Goal: Information Seeking & Learning: Compare options

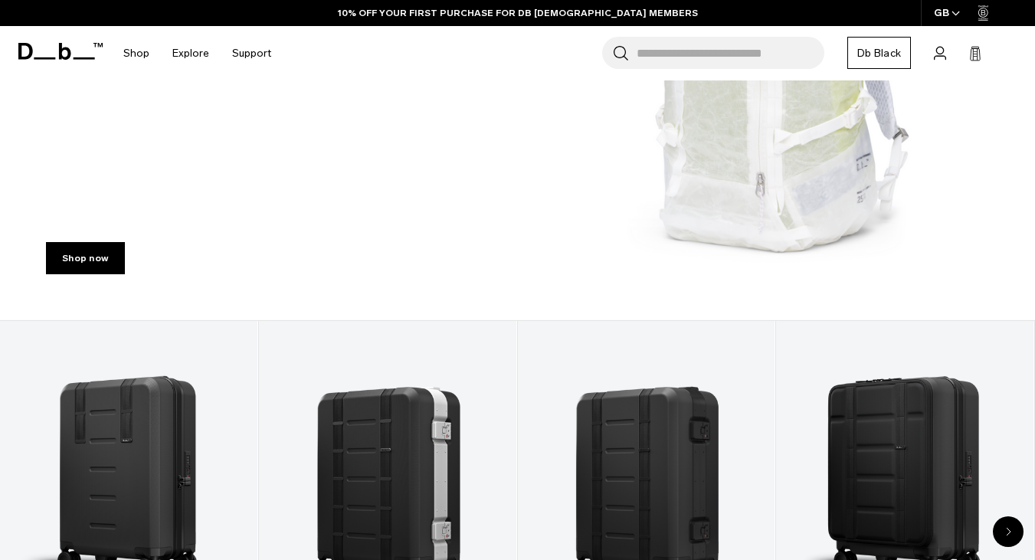
scroll to position [516, 0]
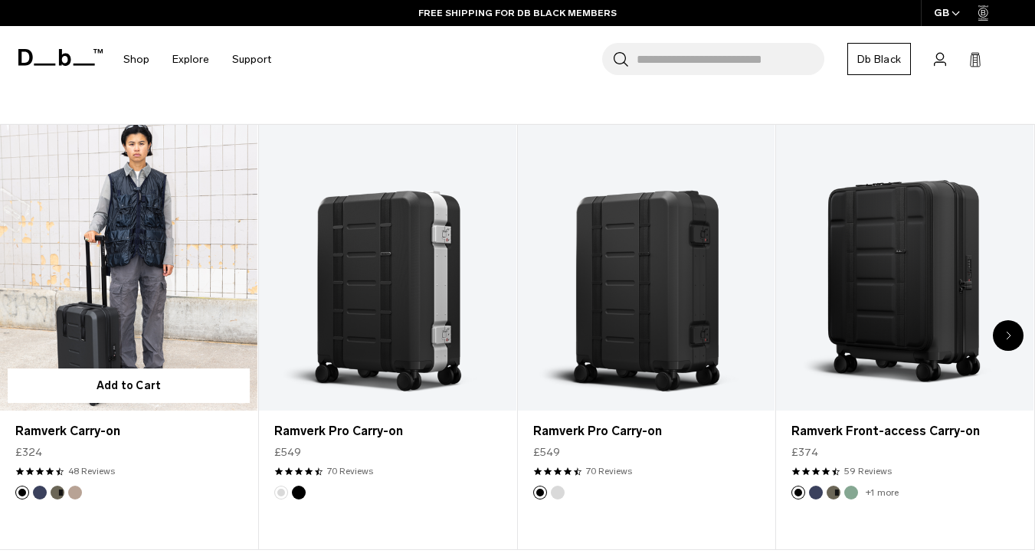
click at [134, 251] on link "Ramverk Carry-on" at bounding box center [128, 268] width 257 height 286
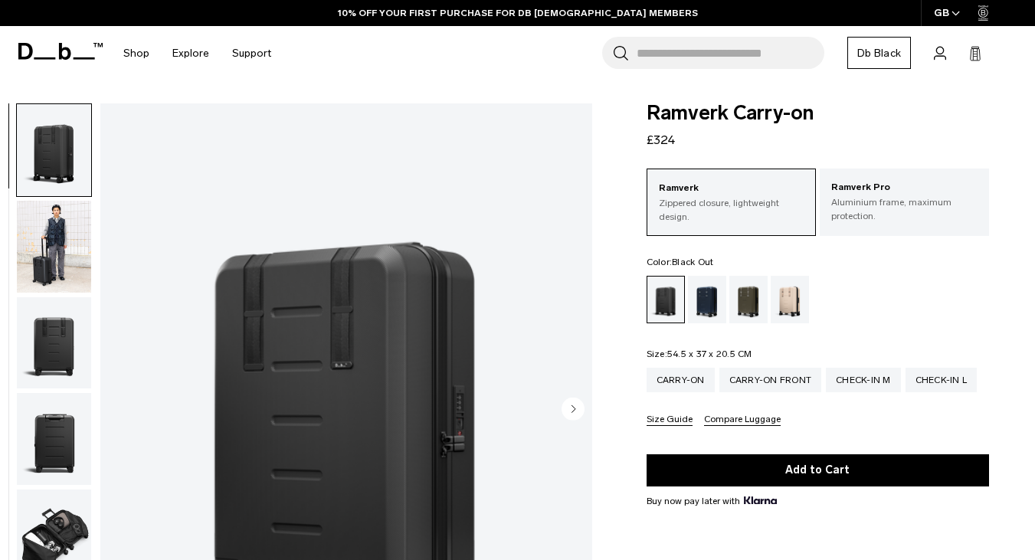
click at [572, 408] on icon "Next slide" at bounding box center [574, 408] width 4 height 7
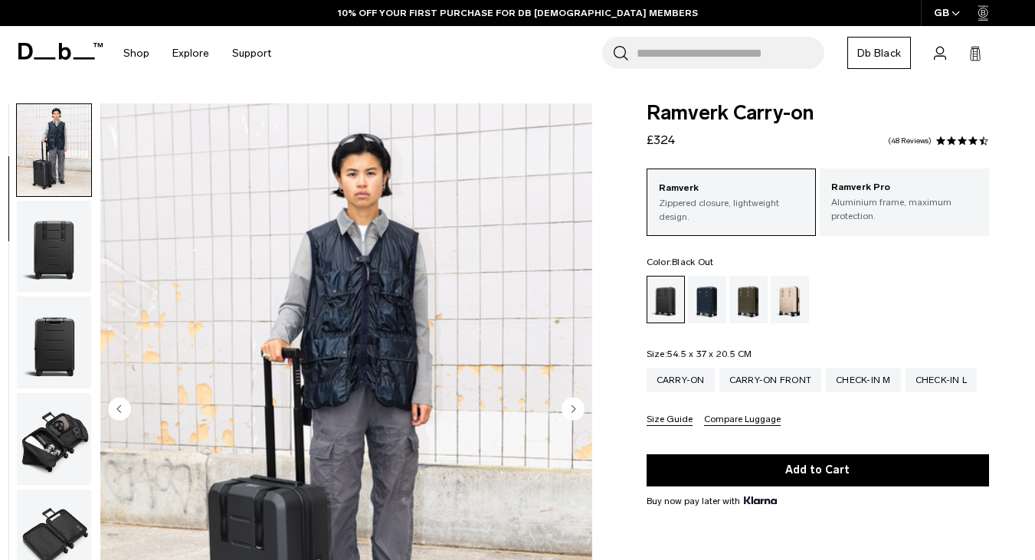
click at [572, 408] on icon "Next slide" at bounding box center [574, 408] width 4 height 7
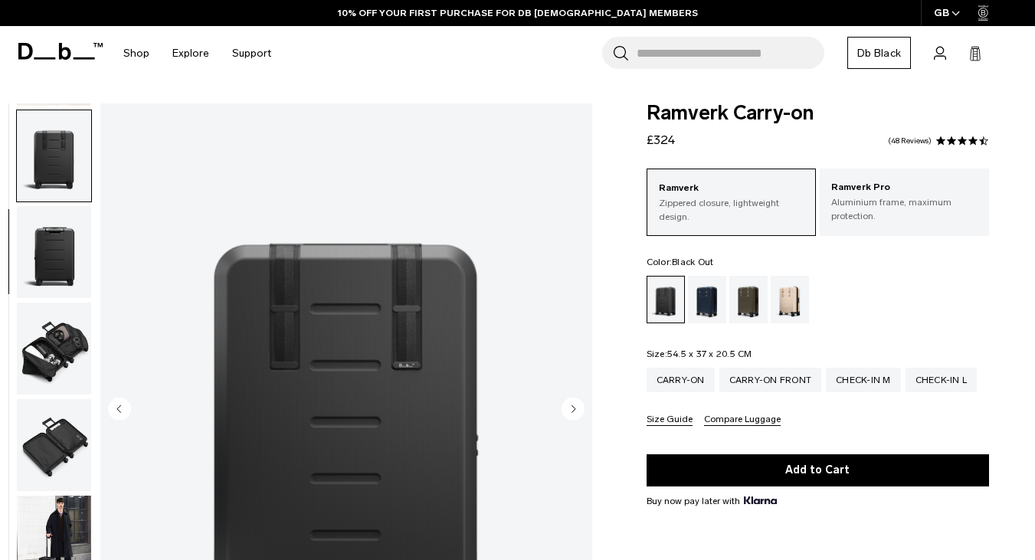
scroll to position [193, 0]
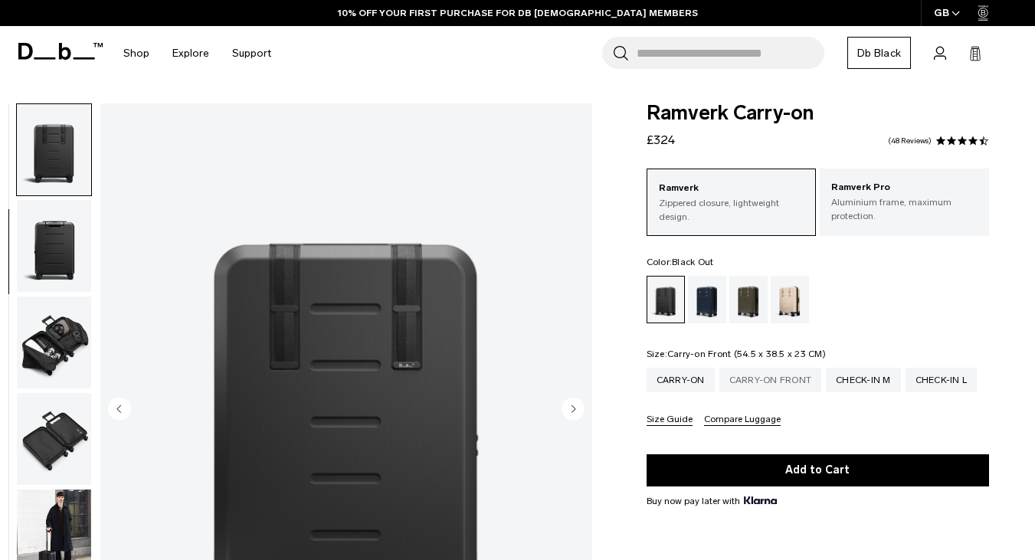
click at [775, 382] on div "Carry-on Front" at bounding box center [770, 380] width 103 height 25
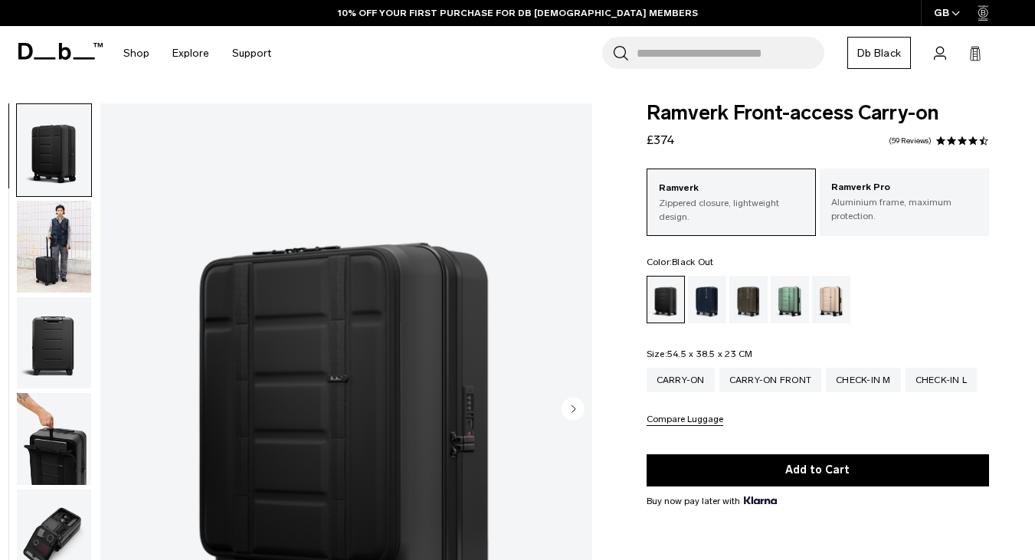
click at [568, 407] on circle "Next slide" at bounding box center [573, 409] width 23 height 23
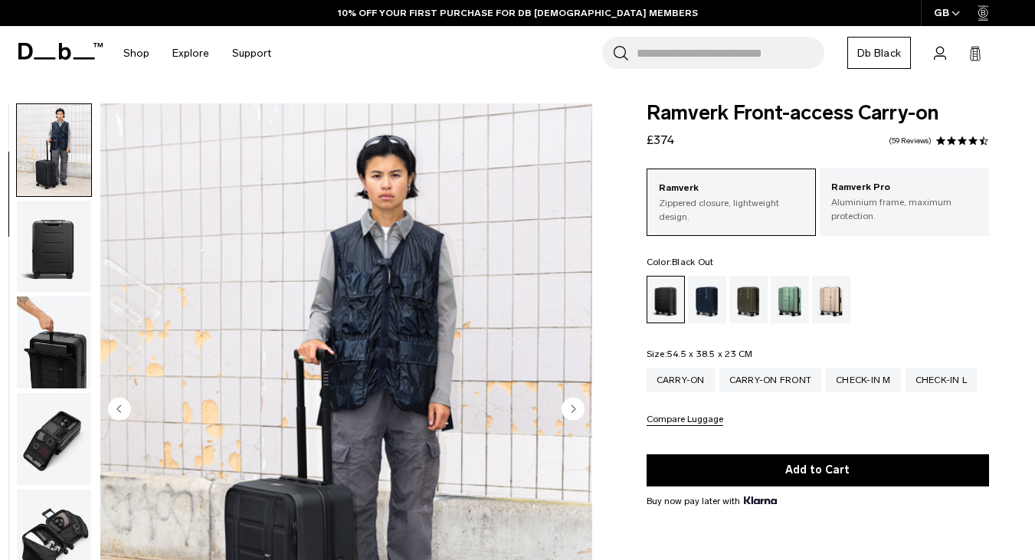
click at [568, 407] on circle "Next slide" at bounding box center [573, 409] width 23 height 23
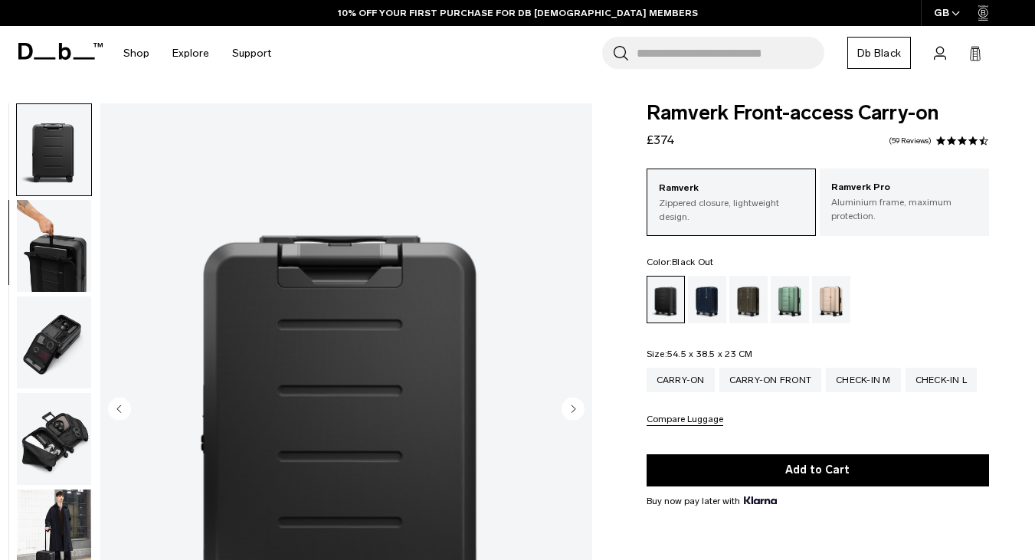
click at [568, 407] on circle "Next slide" at bounding box center [573, 409] width 23 height 23
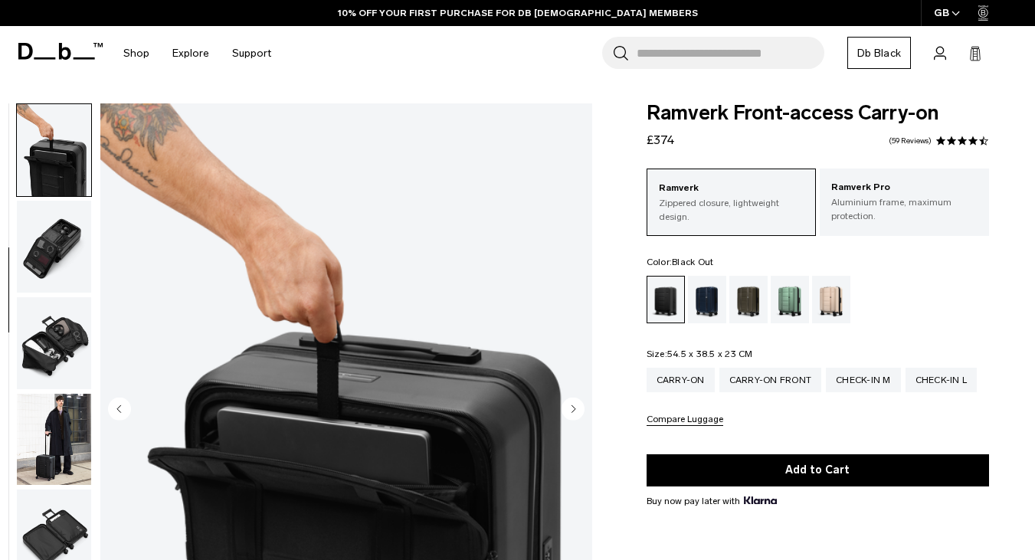
click at [568, 407] on circle "Next slide" at bounding box center [573, 409] width 23 height 23
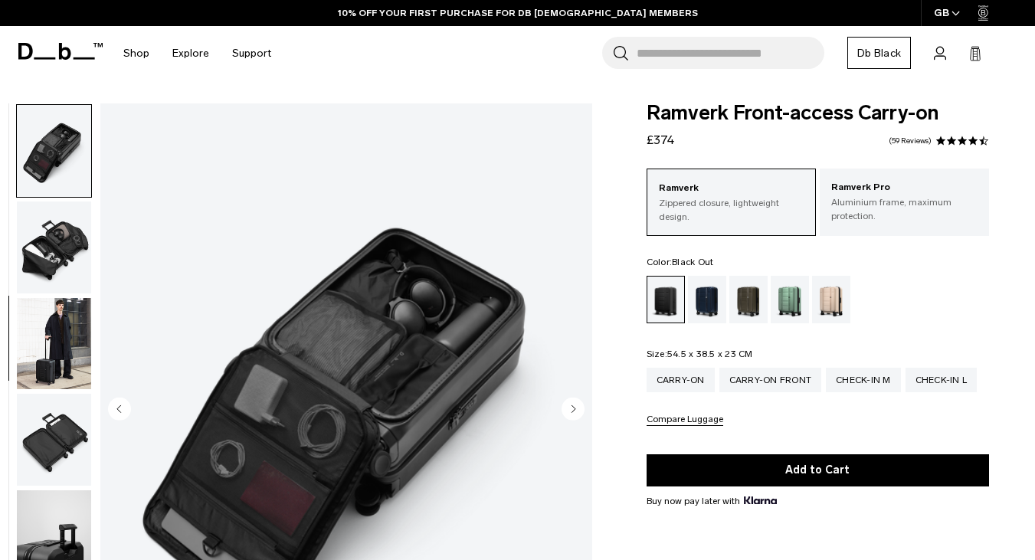
scroll to position [385, 0]
click at [881, 387] on div "Check-in M" at bounding box center [863, 380] width 75 height 25
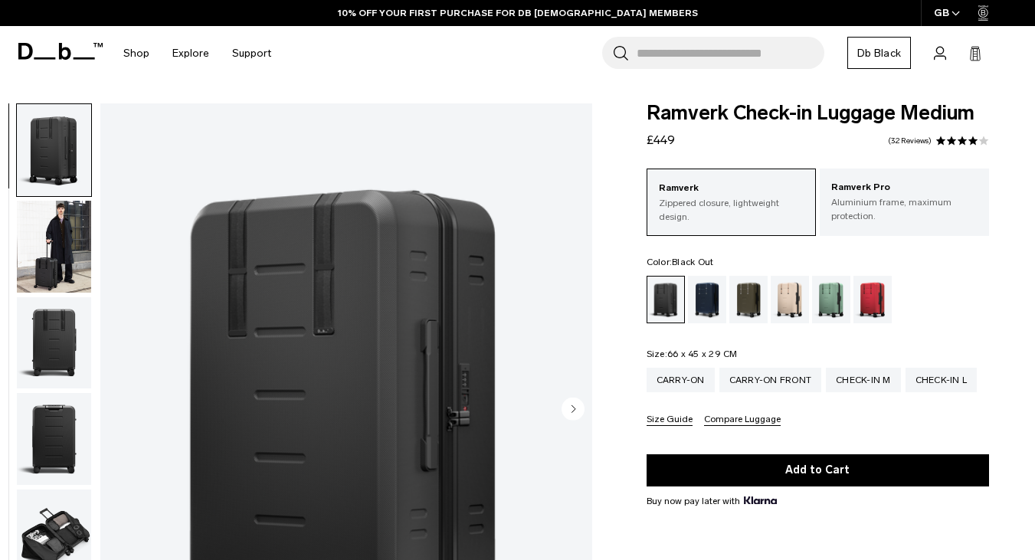
click at [667, 395] on div "Carry-on Carry-on Front Check-in M Check-in L Size Guide Compare Luggage" at bounding box center [818, 397] width 342 height 58
click at [667, 385] on div "Carry-on" at bounding box center [681, 380] width 68 height 25
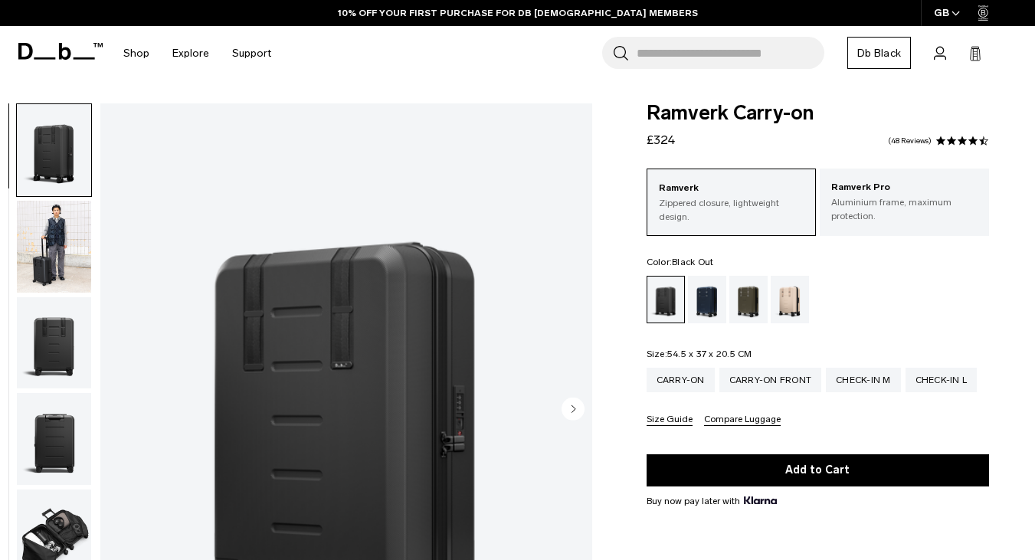
click at [567, 408] on circle "Next slide" at bounding box center [573, 409] width 23 height 23
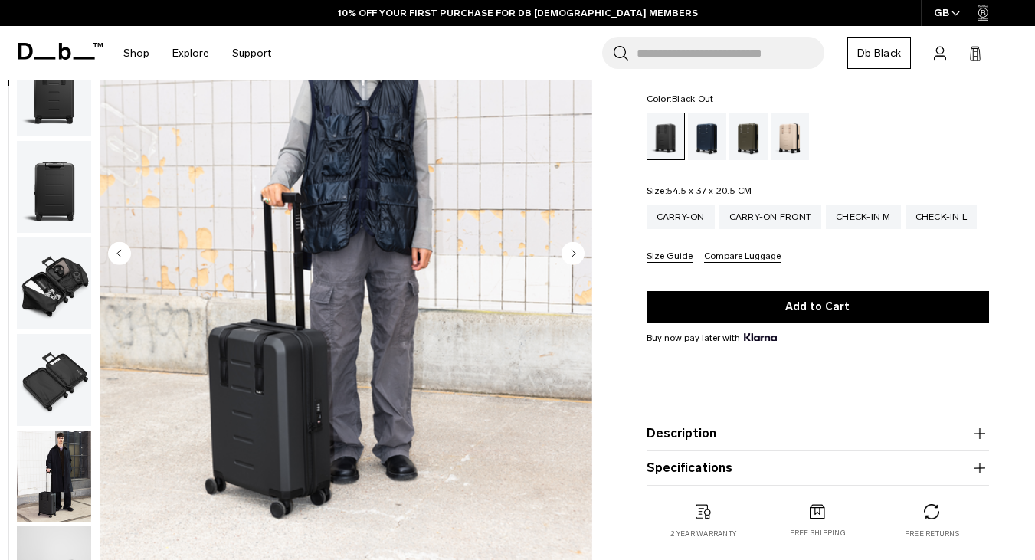
scroll to position [241, 0]
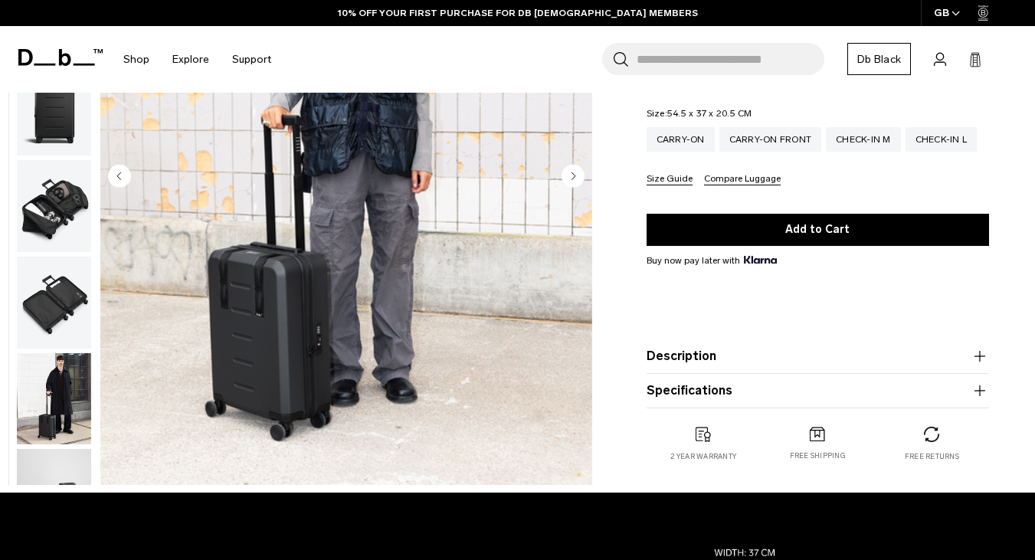
click at [54, 298] on img "button" at bounding box center [54, 303] width 74 height 92
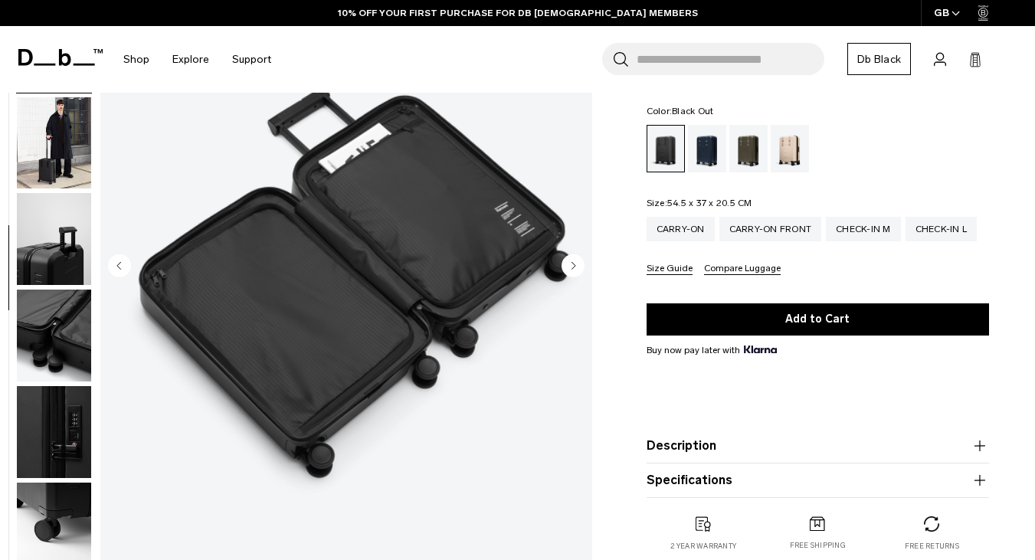
scroll to position [0, 0]
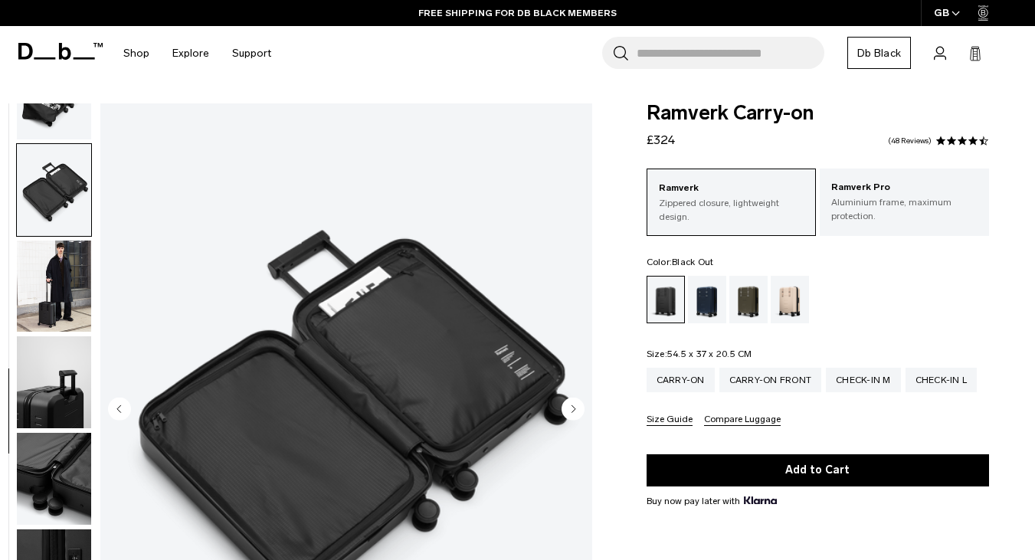
click at [954, 139] on span at bounding box center [951, 141] width 11 height 11
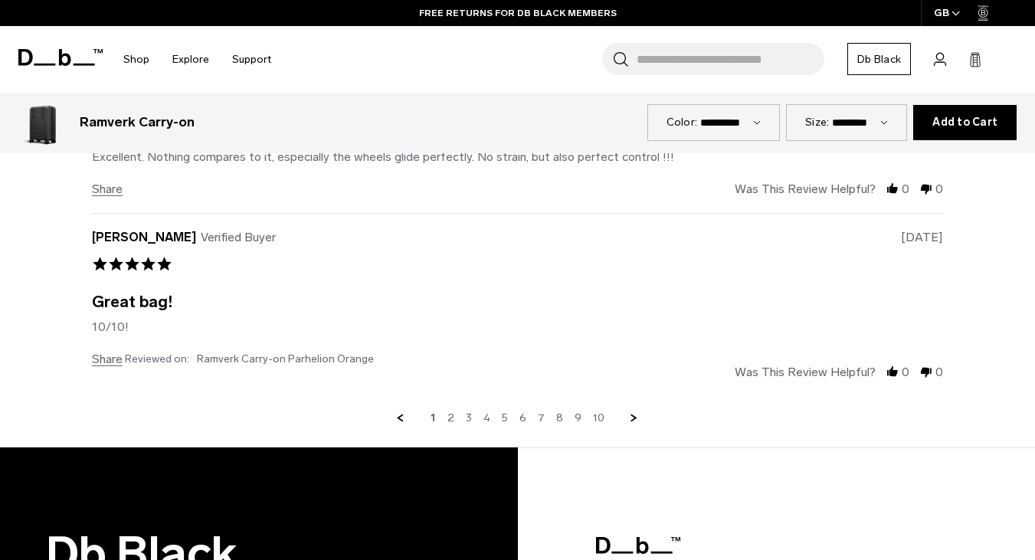
scroll to position [5158, 0]
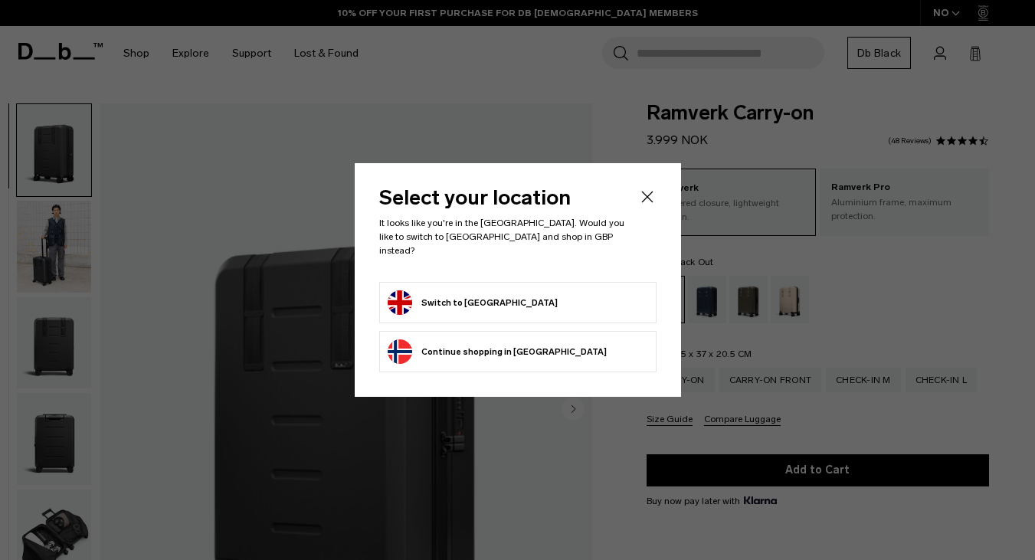
click at [567, 296] on form "Switch to [GEOGRAPHIC_DATA]" at bounding box center [518, 302] width 260 height 25
click at [496, 290] on button "Switch to [GEOGRAPHIC_DATA]" at bounding box center [473, 302] width 170 height 25
click at [647, 202] on icon "Close" at bounding box center [647, 197] width 18 height 18
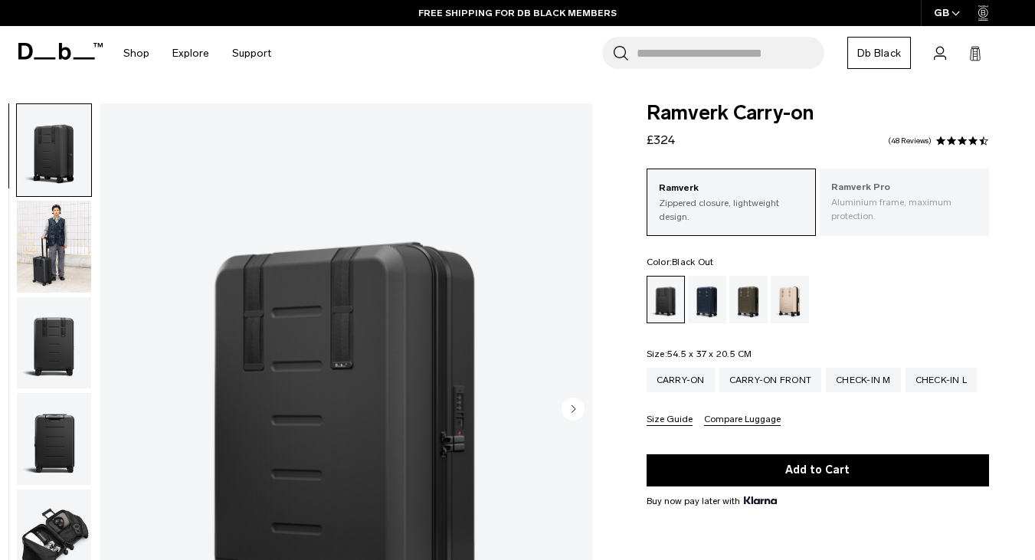
click at [880, 208] on p "Aluminium frame, maximum protection." at bounding box center [904, 209] width 146 height 28
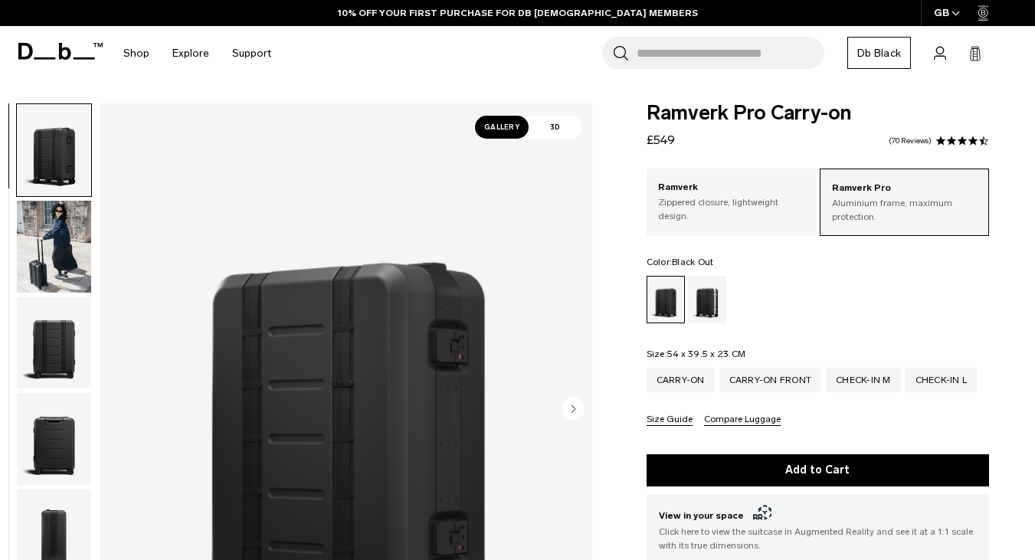
click at [566, 408] on circle "Next slide" at bounding box center [573, 409] width 23 height 23
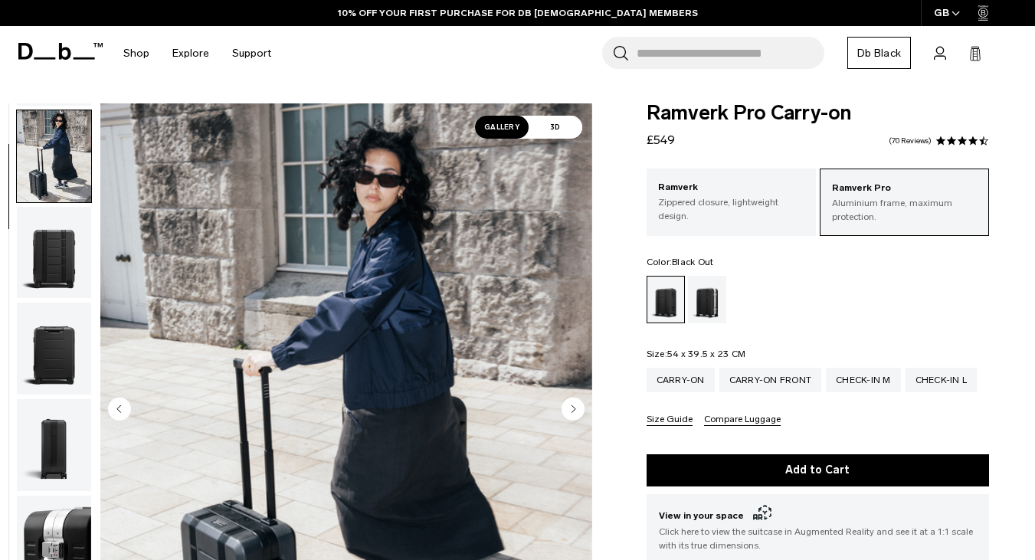
scroll to position [97, 0]
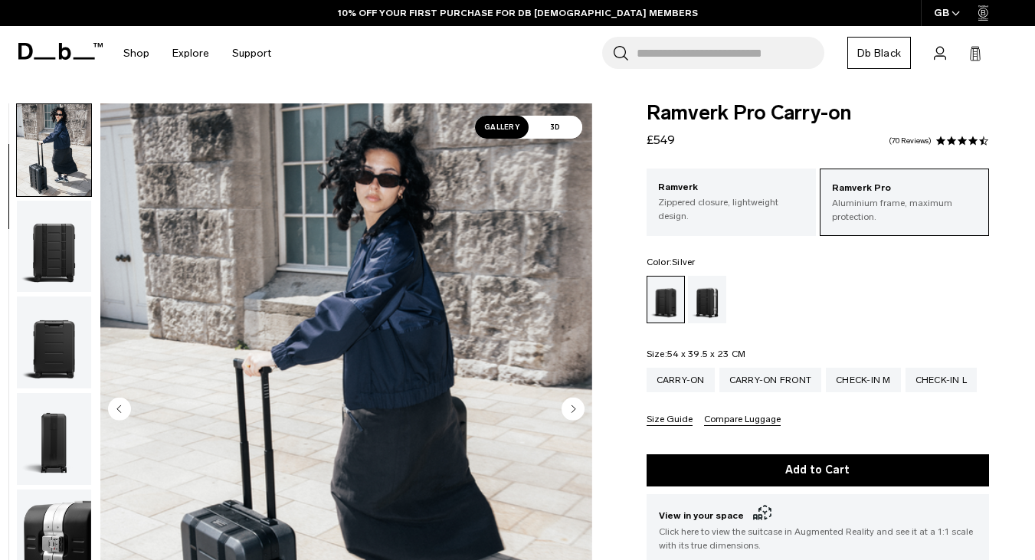
click at [696, 305] on div "Silver" at bounding box center [707, 299] width 39 height 47
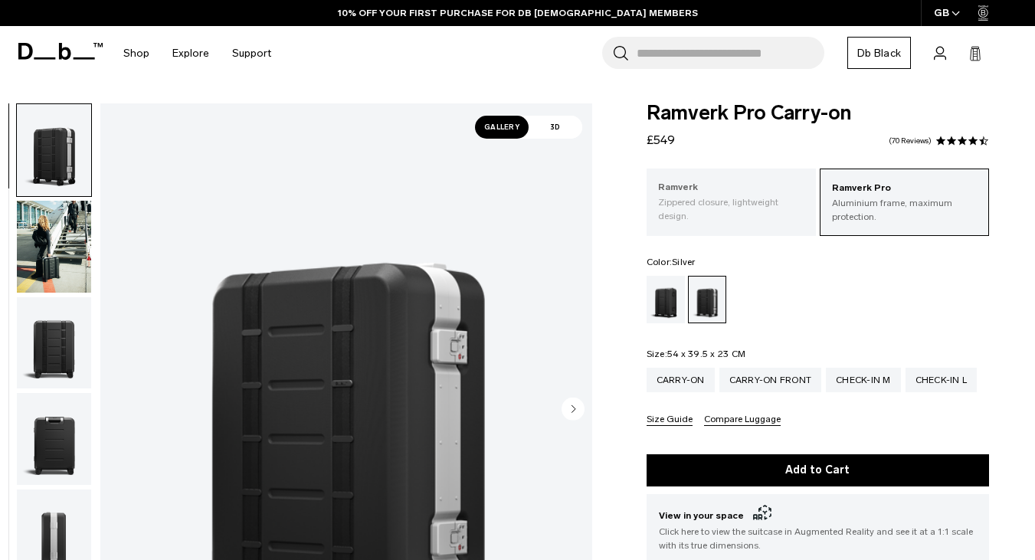
click at [752, 208] on p "Zippered closure, lightweight design." at bounding box center [731, 209] width 146 height 28
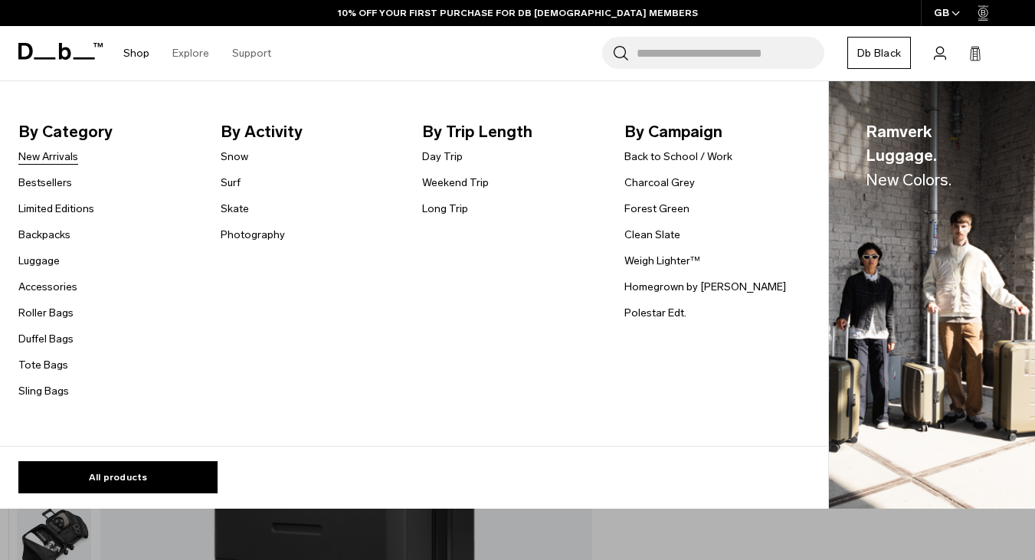
click at [67, 156] on link "New Arrivals" at bounding box center [48, 157] width 60 height 16
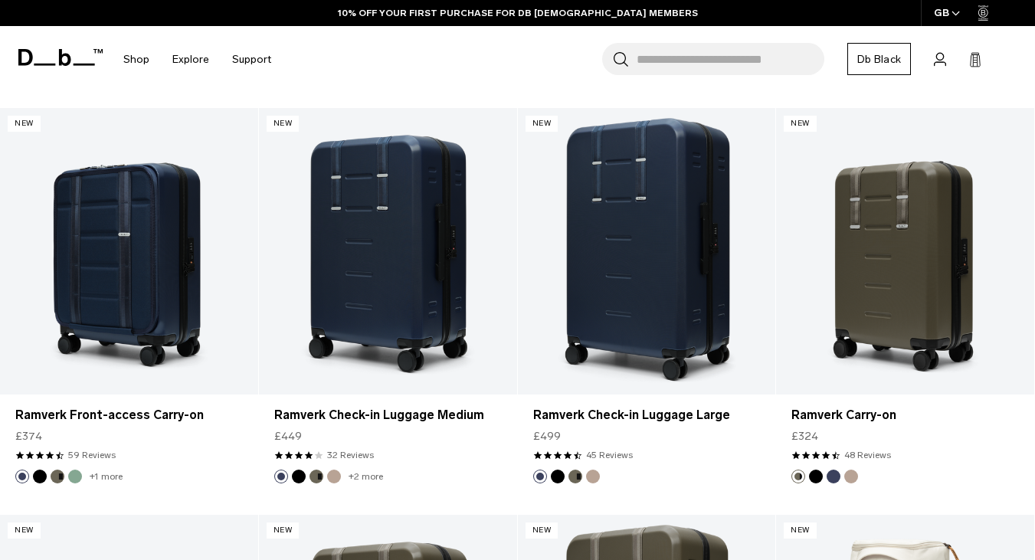
scroll to position [900, 0]
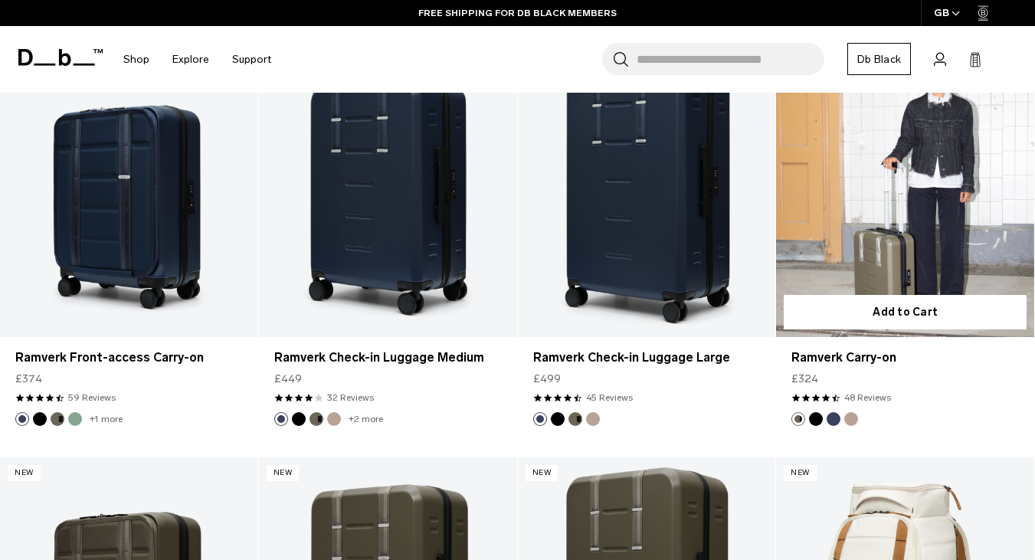
click at [914, 211] on link "Ramverk Carry-on" at bounding box center [905, 194] width 258 height 287
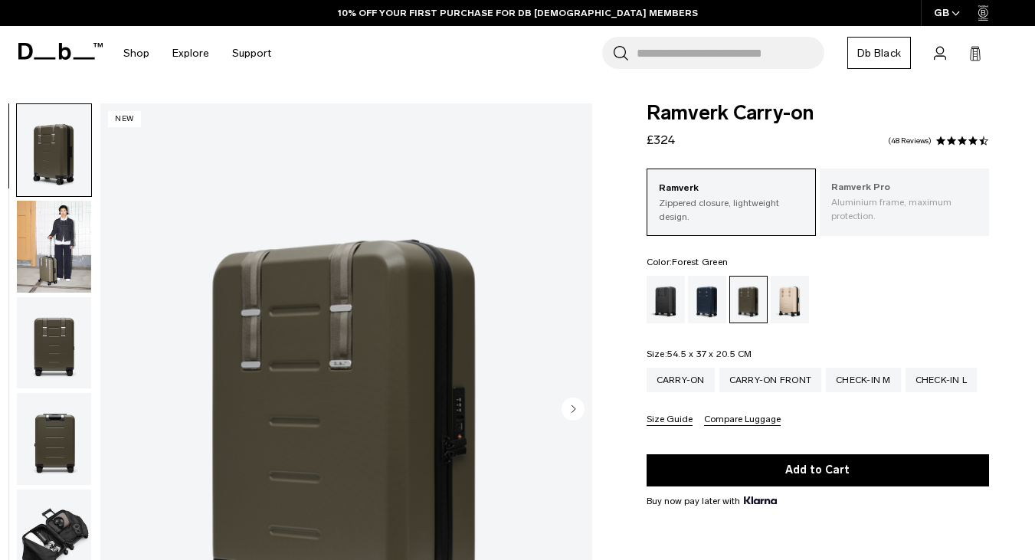
click at [880, 211] on p "Aluminium frame, maximum protection." at bounding box center [904, 209] width 146 height 28
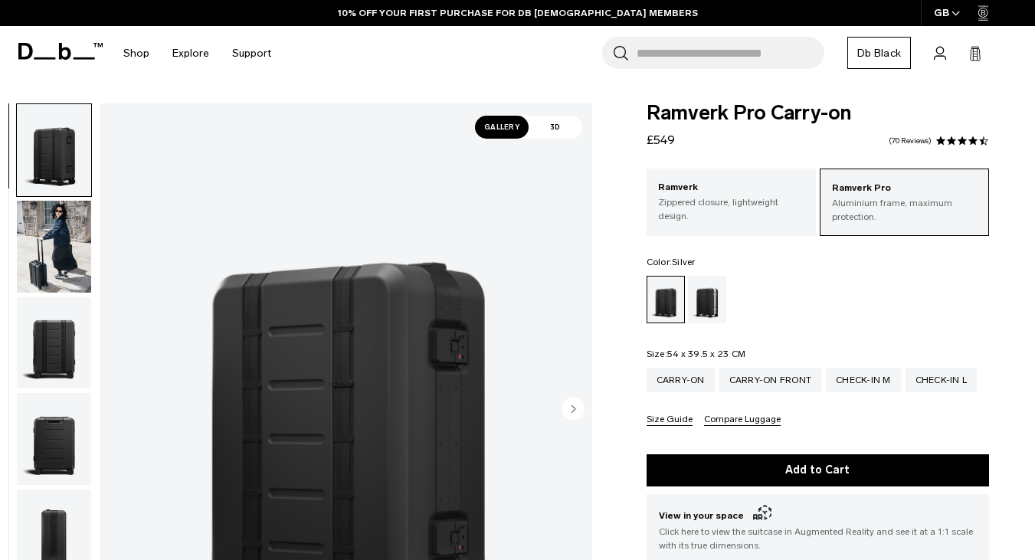
click at [709, 314] on div "Silver" at bounding box center [707, 299] width 39 height 47
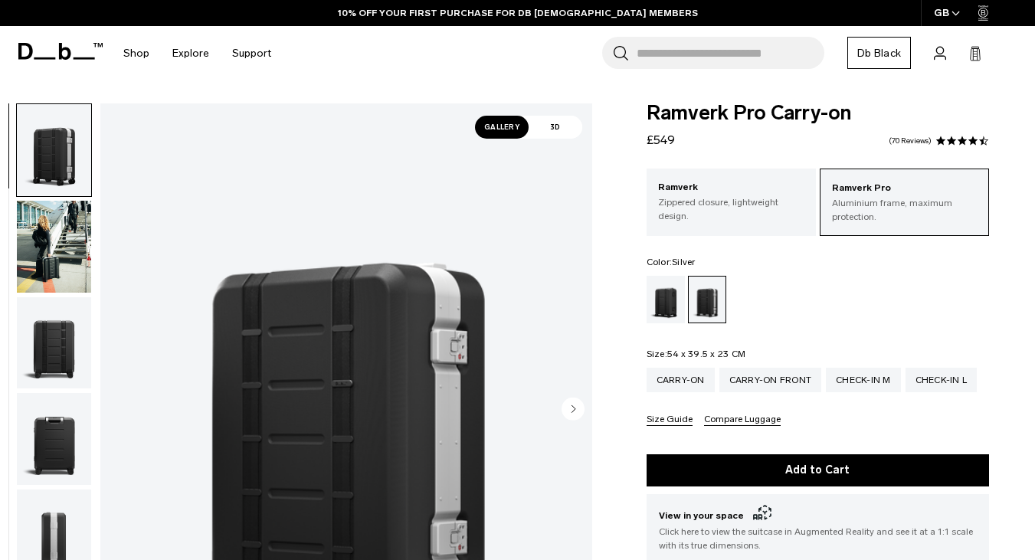
click at [569, 401] on circle "Next slide" at bounding box center [573, 409] width 23 height 23
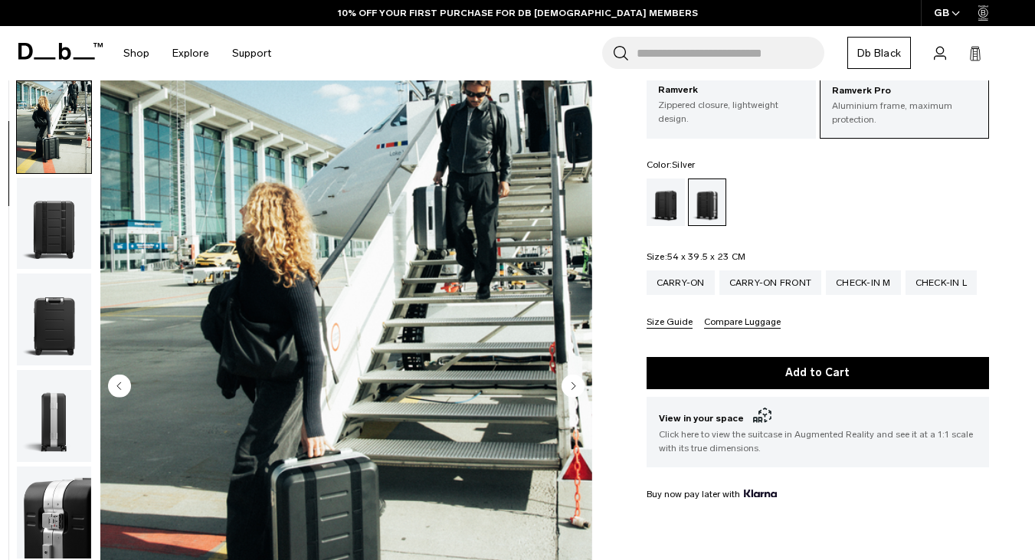
scroll to position [100, 0]
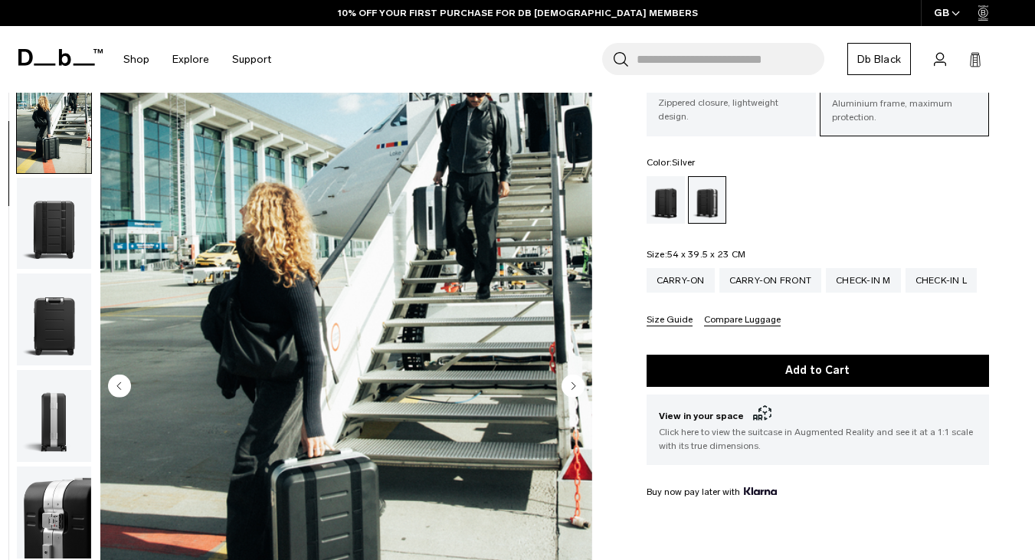
click at [573, 387] on icon "Next slide" at bounding box center [574, 385] width 4 height 7
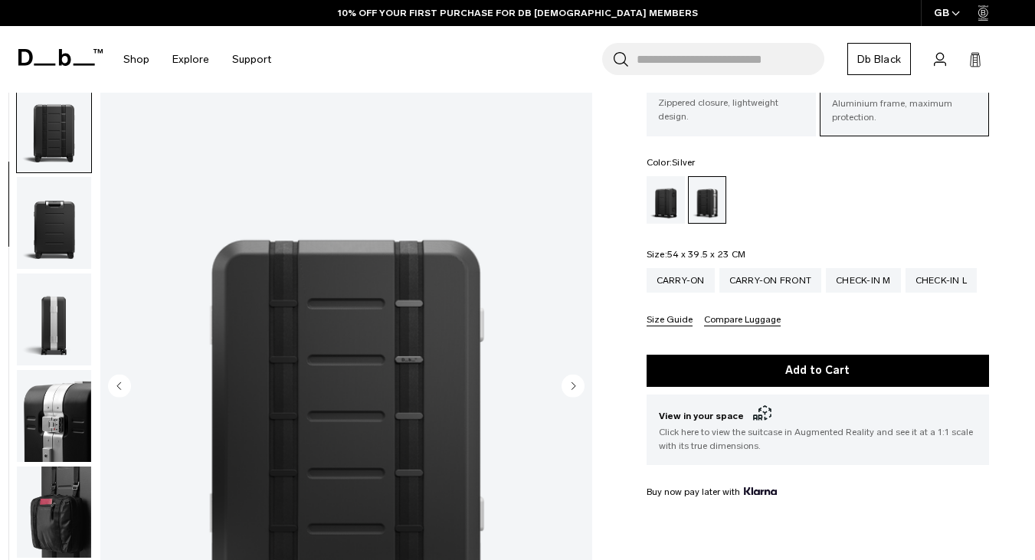
click at [573, 387] on icon "Next slide" at bounding box center [574, 385] width 4 height 7
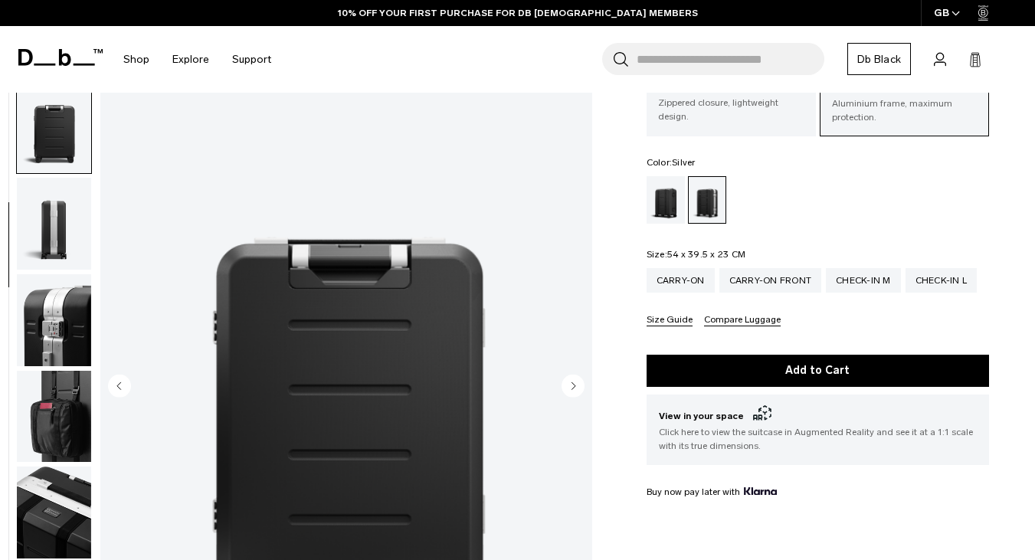
click at [573, 387] on icon "Next slide" at bounding box center [574, 385] width 4 height 7
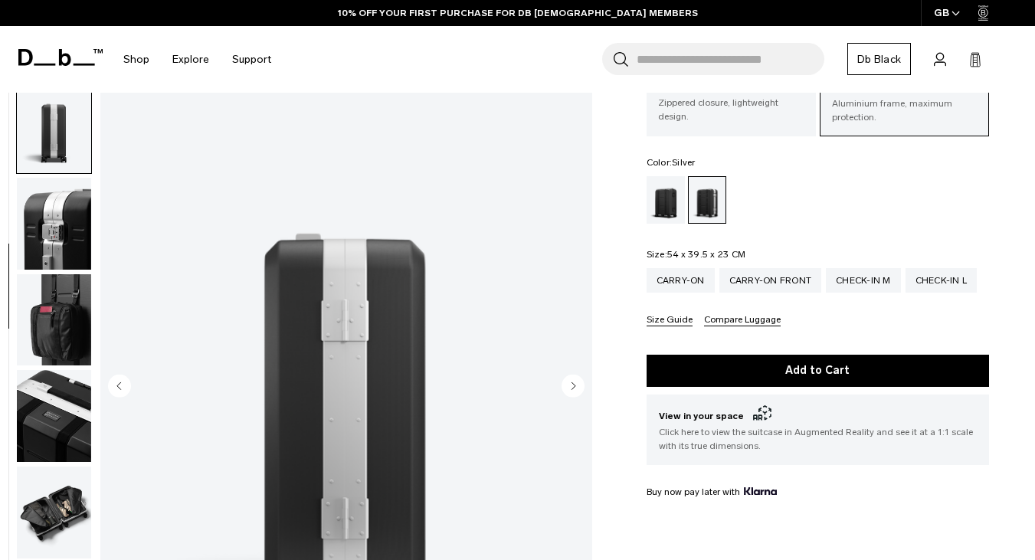
click at [573, 387] on icon "Next slide" at bounding box center [574, 385] width 4 height 7
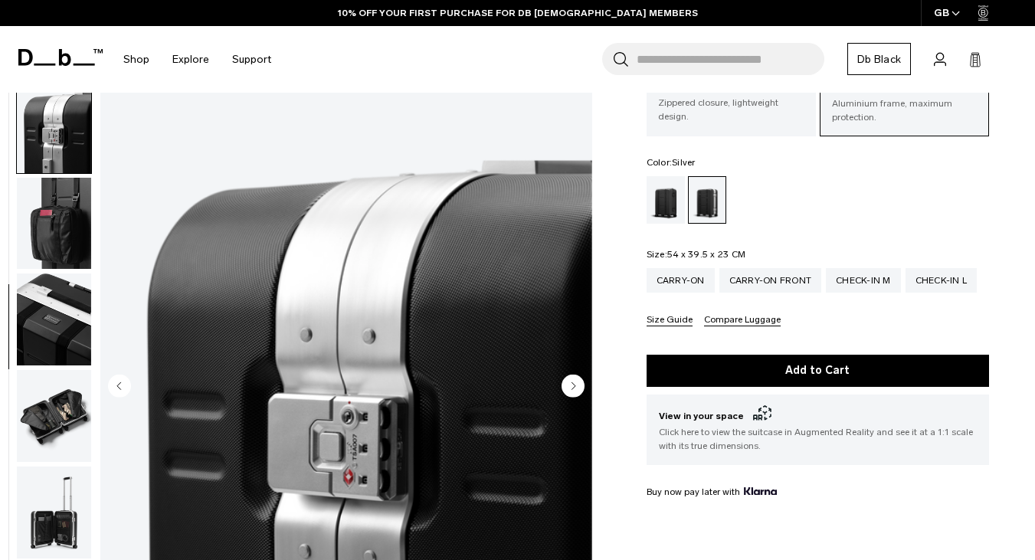
click at [573, 387] on icon "Next slide" at bounding box center [574, 385] width 4 height 7
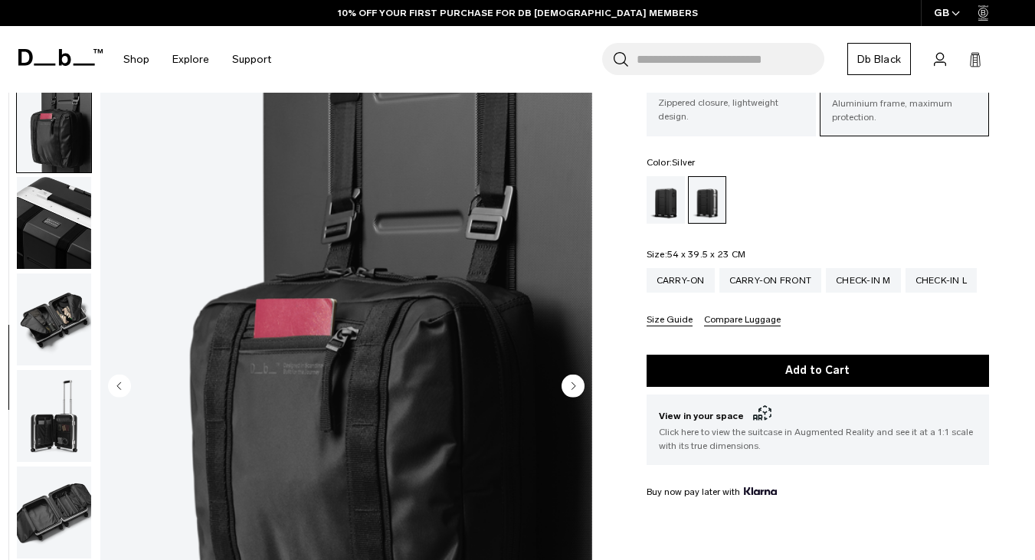
click at [573, 387] on icon "Next slide" at bounding box center [574, 385] width 4 height 7
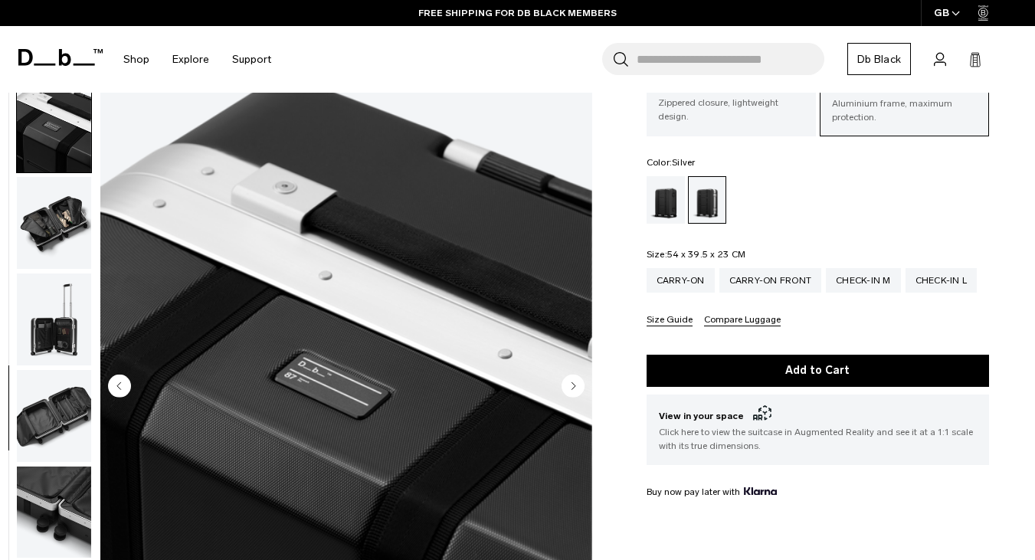
click at [573, 387] on icon "Next slide" at bounding box center [574, 385] width 4 height 7
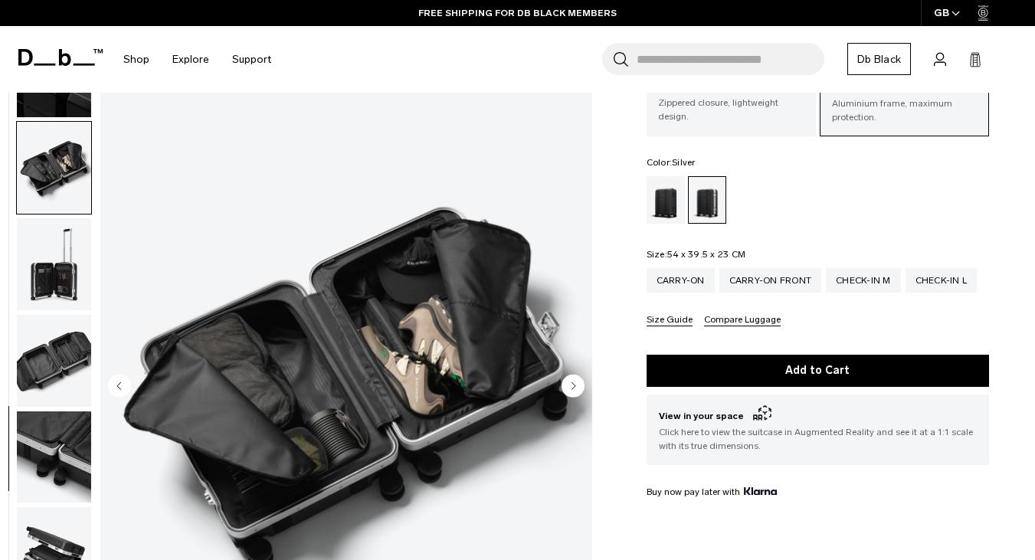
scroll to position [732, 0]
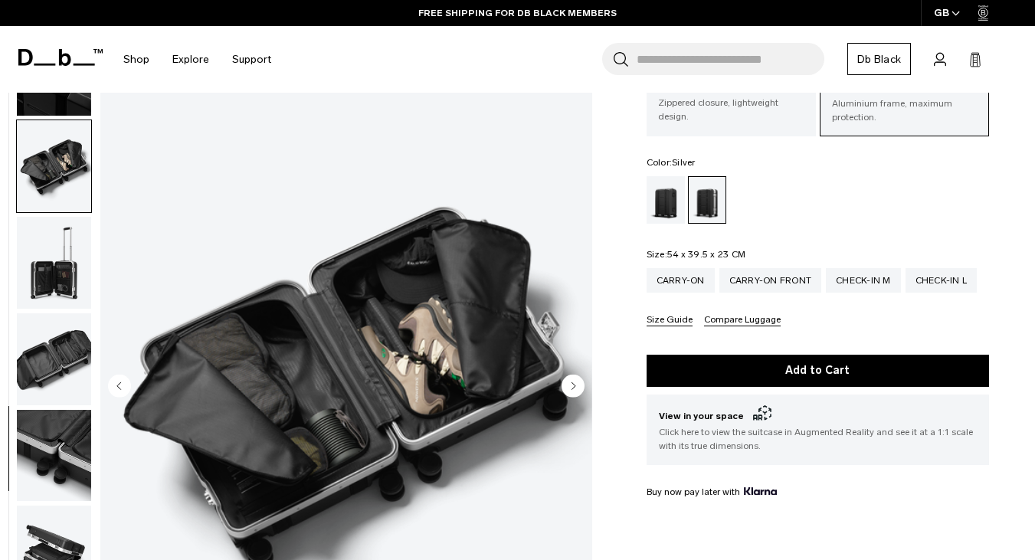
click at [573, 387] on icon "Next slide" at bounding box center [574, 385] width 4 height 7
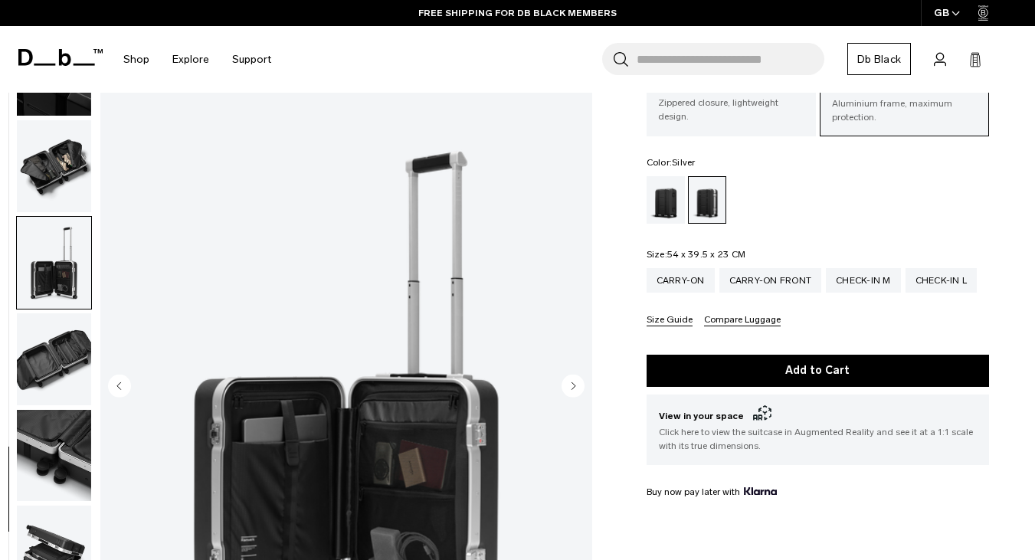
click at [573, 387] on icon "Next slide" at bounding box center [574, 385] width 4 height 7
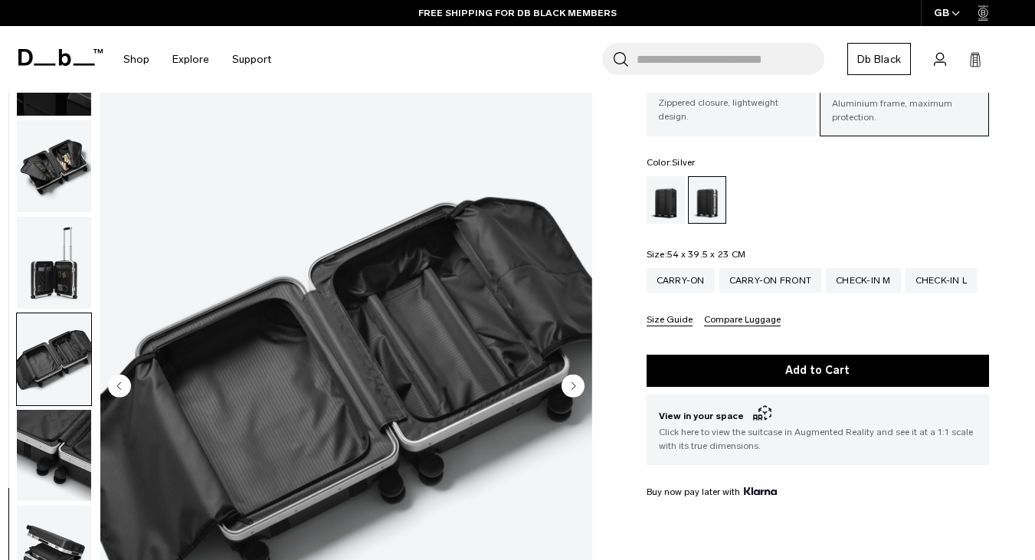
click at [573, 387] on icon "Next slide" at bounding box center [574, 385] width 4 height 7
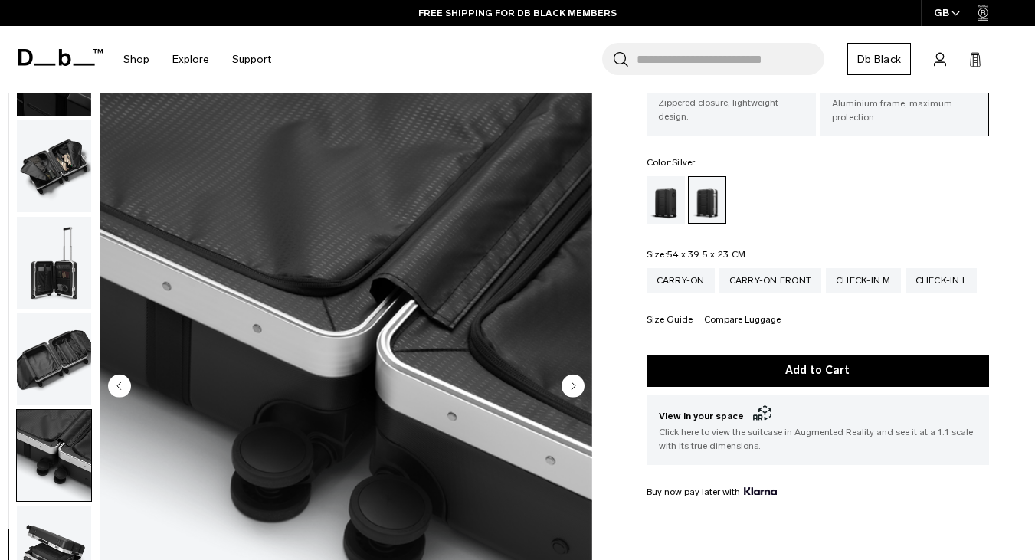
click at [573, 387] on icon "Next slide" at bounding box center [574, 385] width 4 height 7
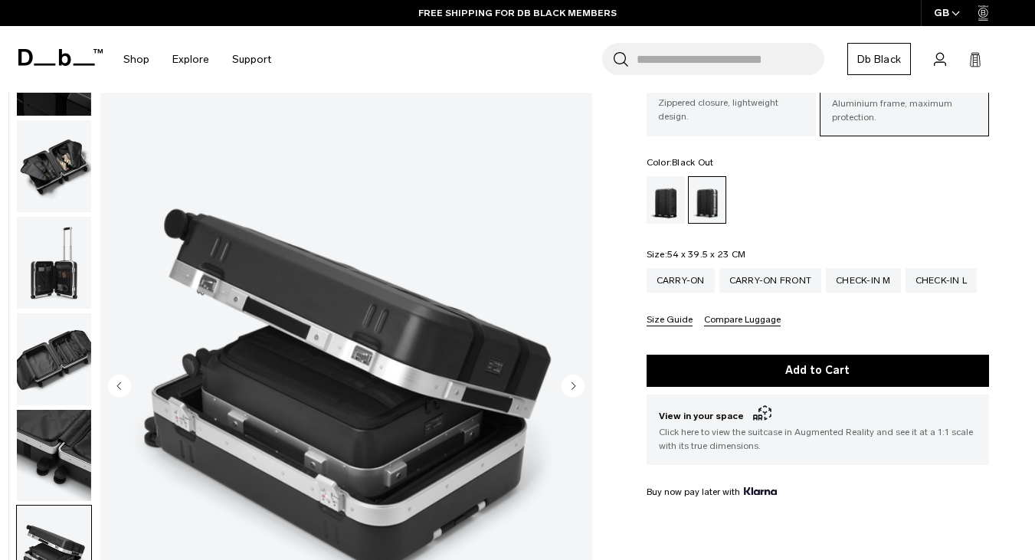
click at [662, 212] on div "Black Out" at bounding box center [666, 199] width 39 height 47
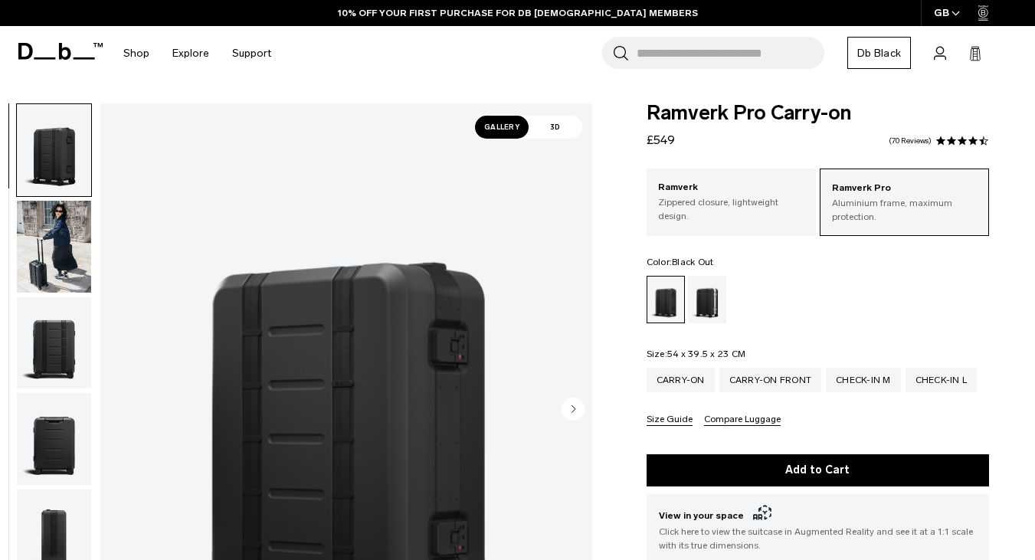
click at [577, 404] on circle "Next slide" at bounding box center [573, 409] width 23 height 23
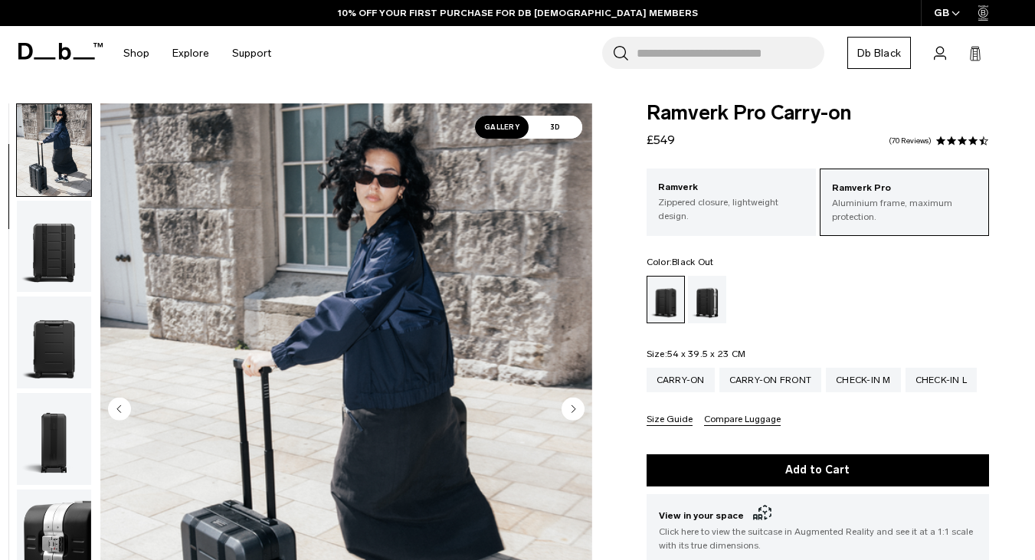
click at [577, 404] on circle "Next slide" at bounding box center [573, 409] width 23 height 23
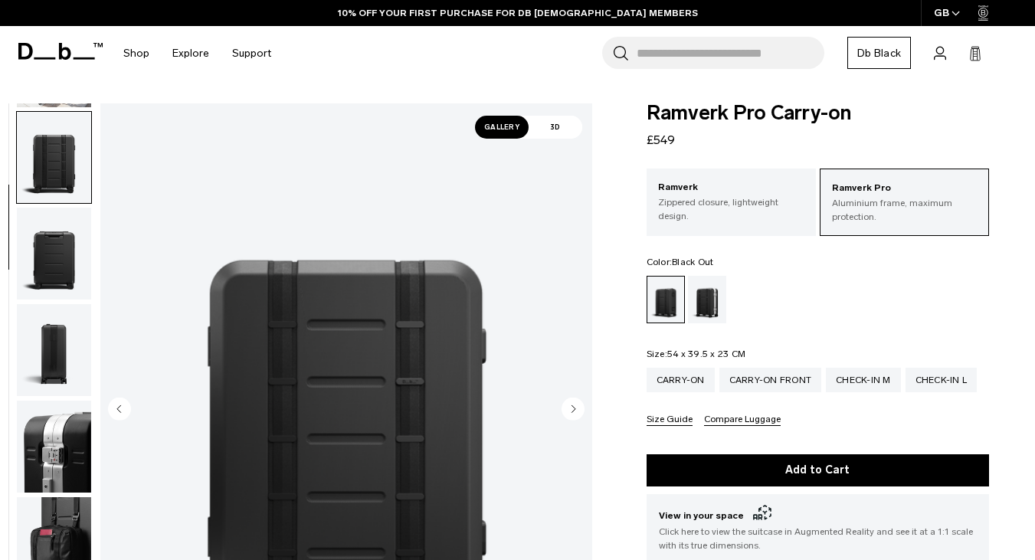
scroll to position [193, 0]
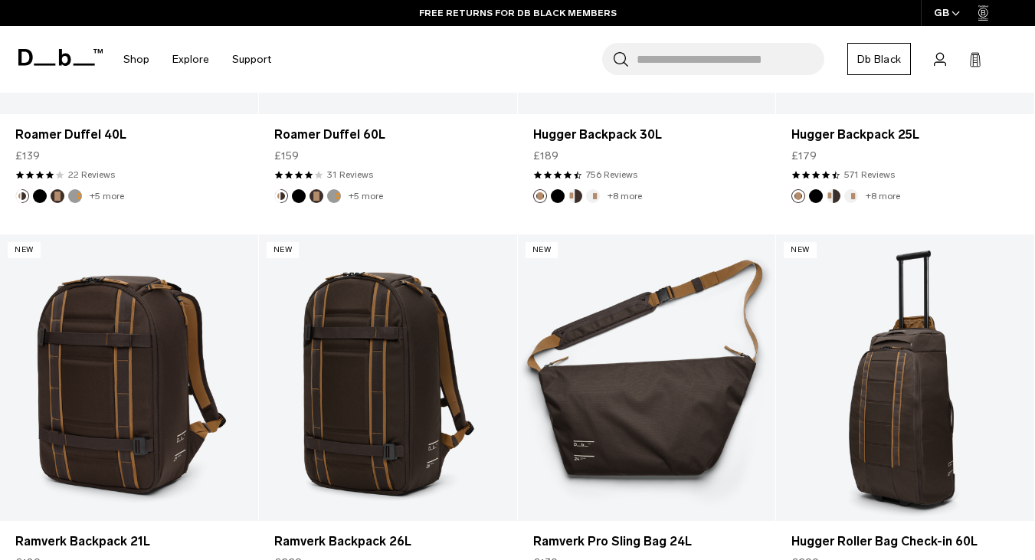
scroll to position [3591, 0]
